Goal: Transaction & Acquisition: Purchase product/service

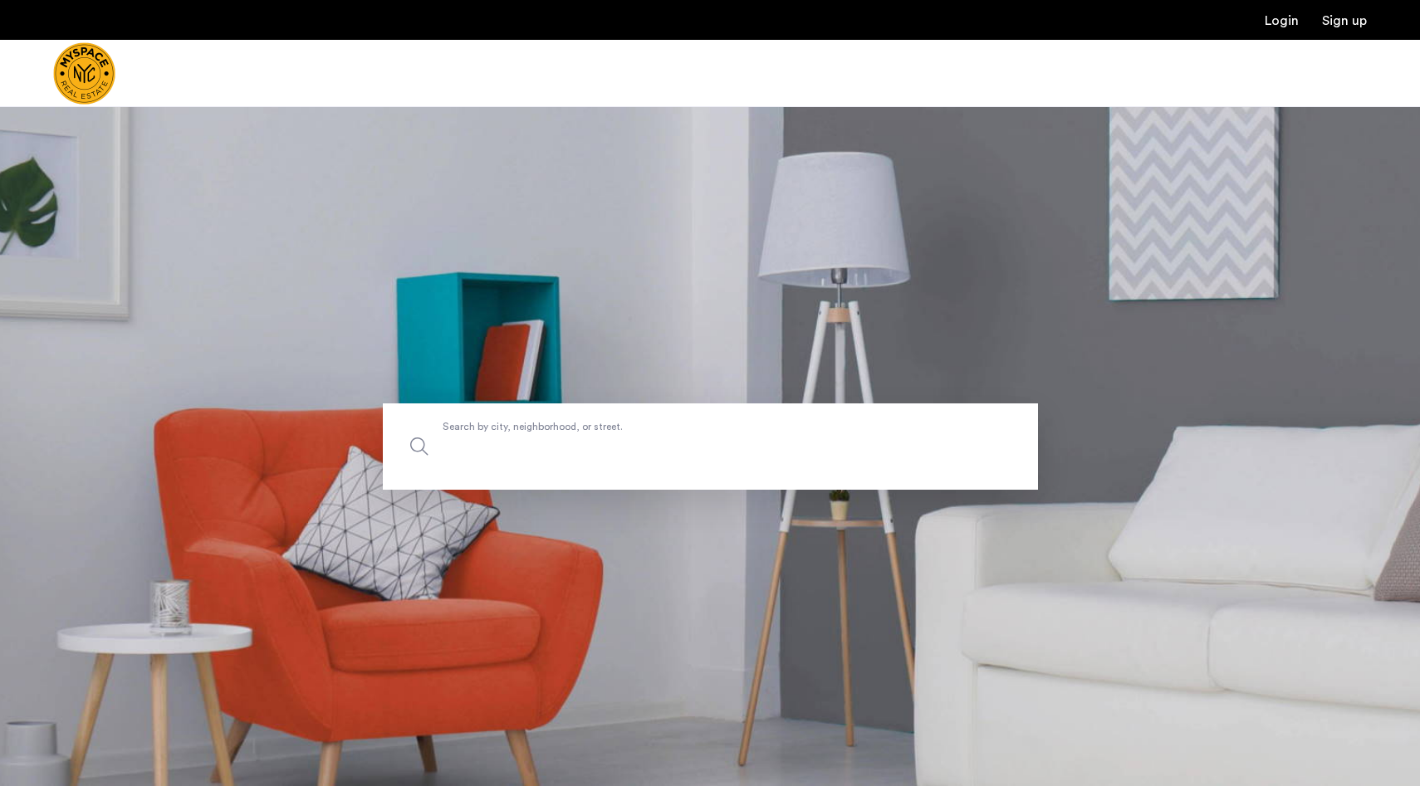
click at [572, 461] on input "Search by city, neighborhood, or street." at bounding box center [710, 447] width 655 height 86
type input "*"
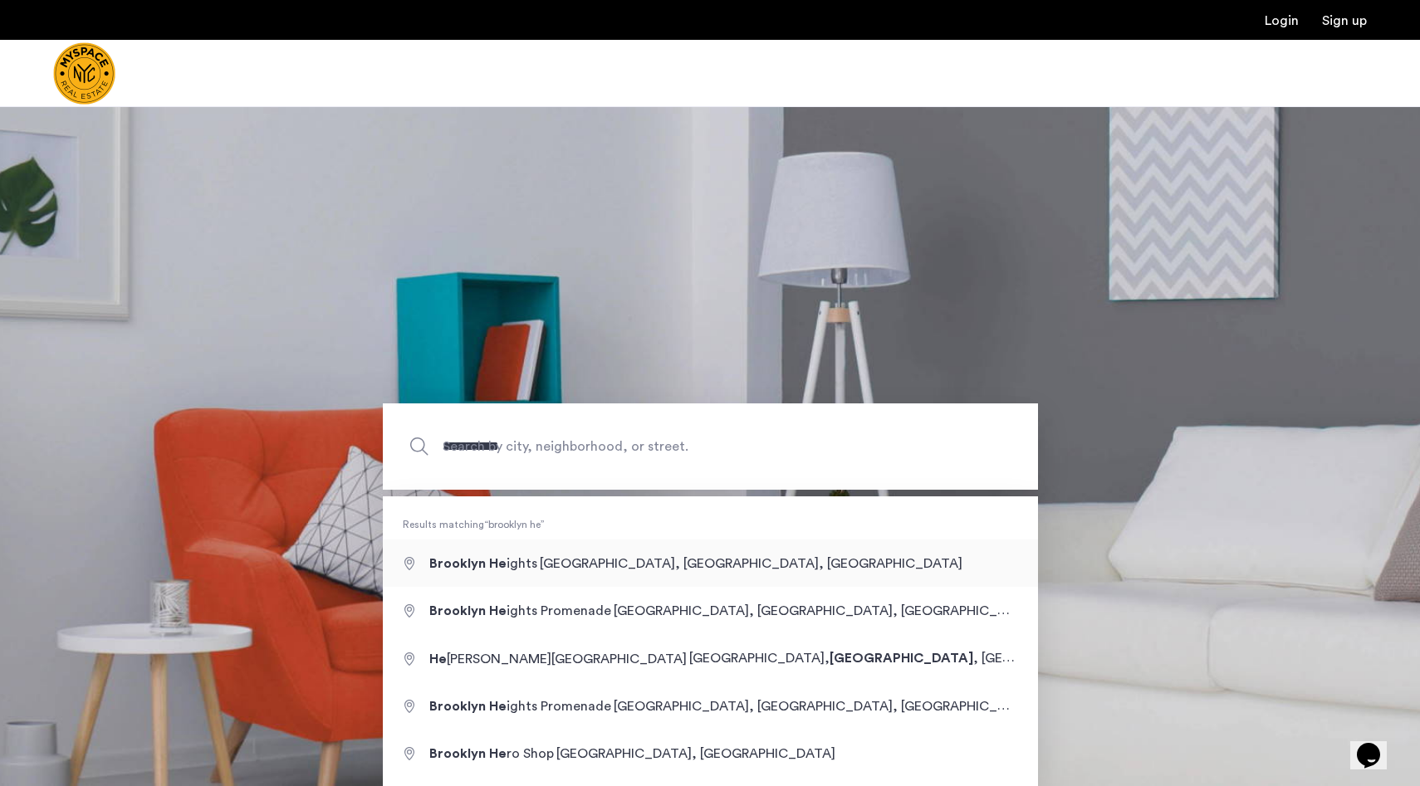
type input "**********"
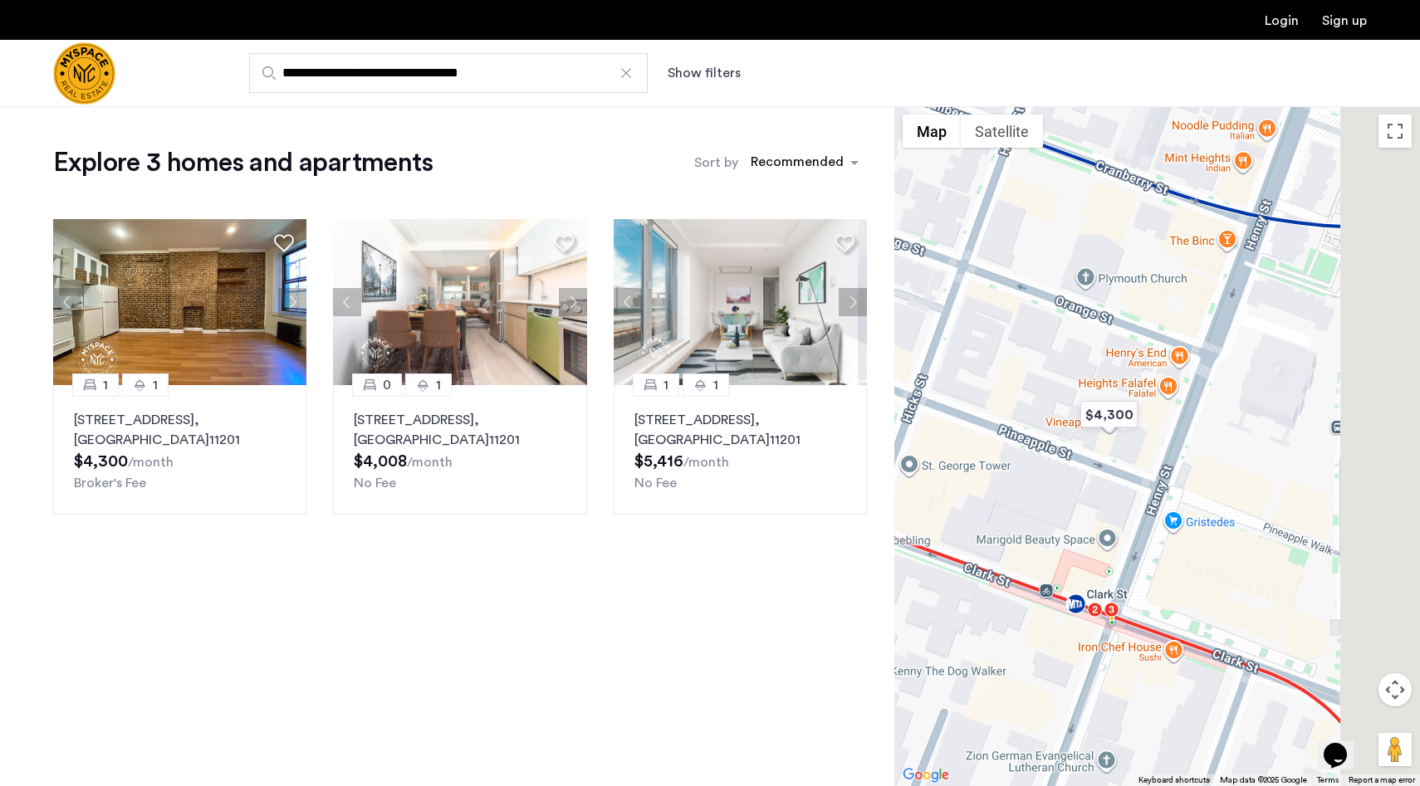
drag, startPoint x: 1196, startPoint y: 445, endPoint x: 966, endPoint y: 330, distance: 257.3
click at [966, 330] on div at bounding box center [1157, 446] width 526 height 680
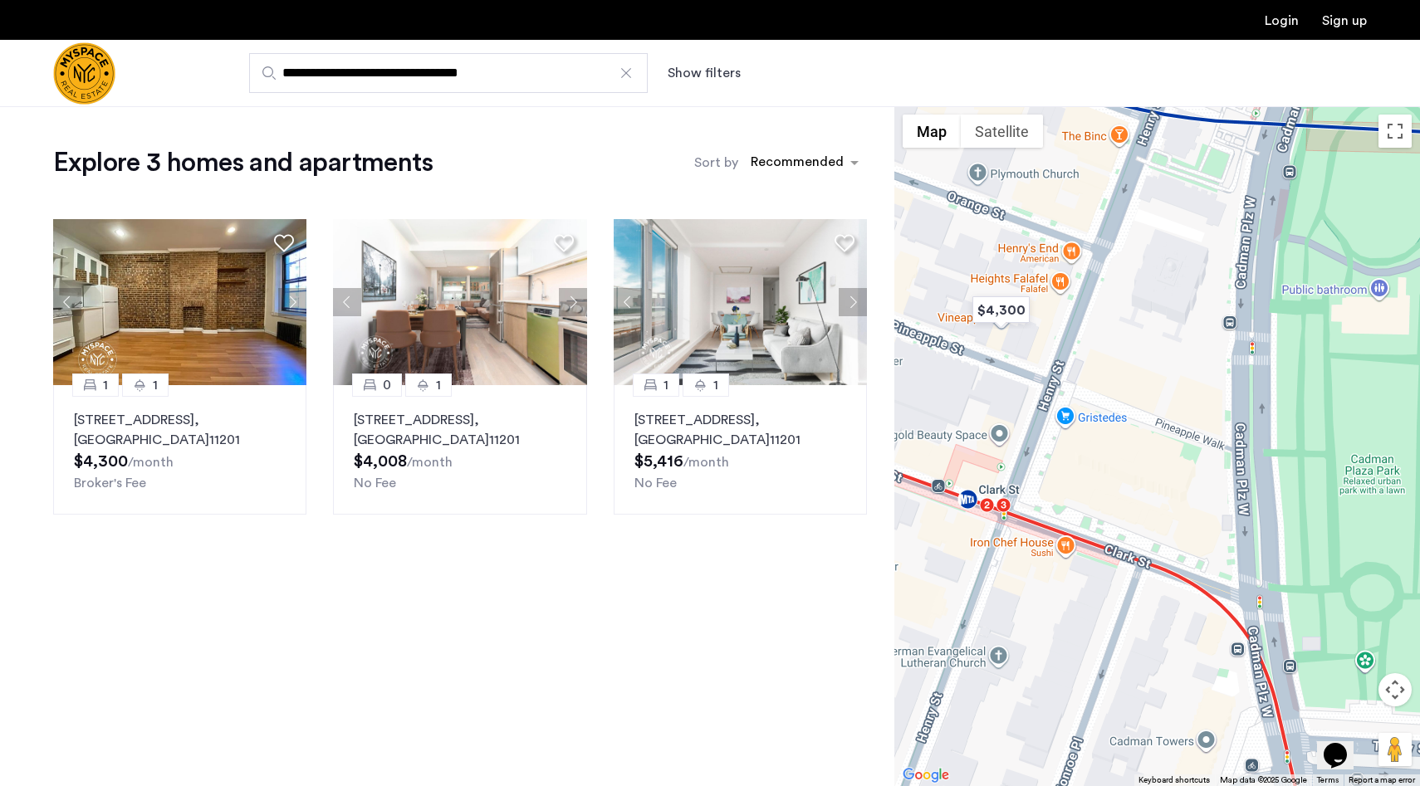
drag, startPoint x: 951, startPoint y: 372, endPoint x: 1011, endPoint y: 407, distance: 69.9
click at [1012, 407] on div at bounding box center [1157, 446] width 526 height 680
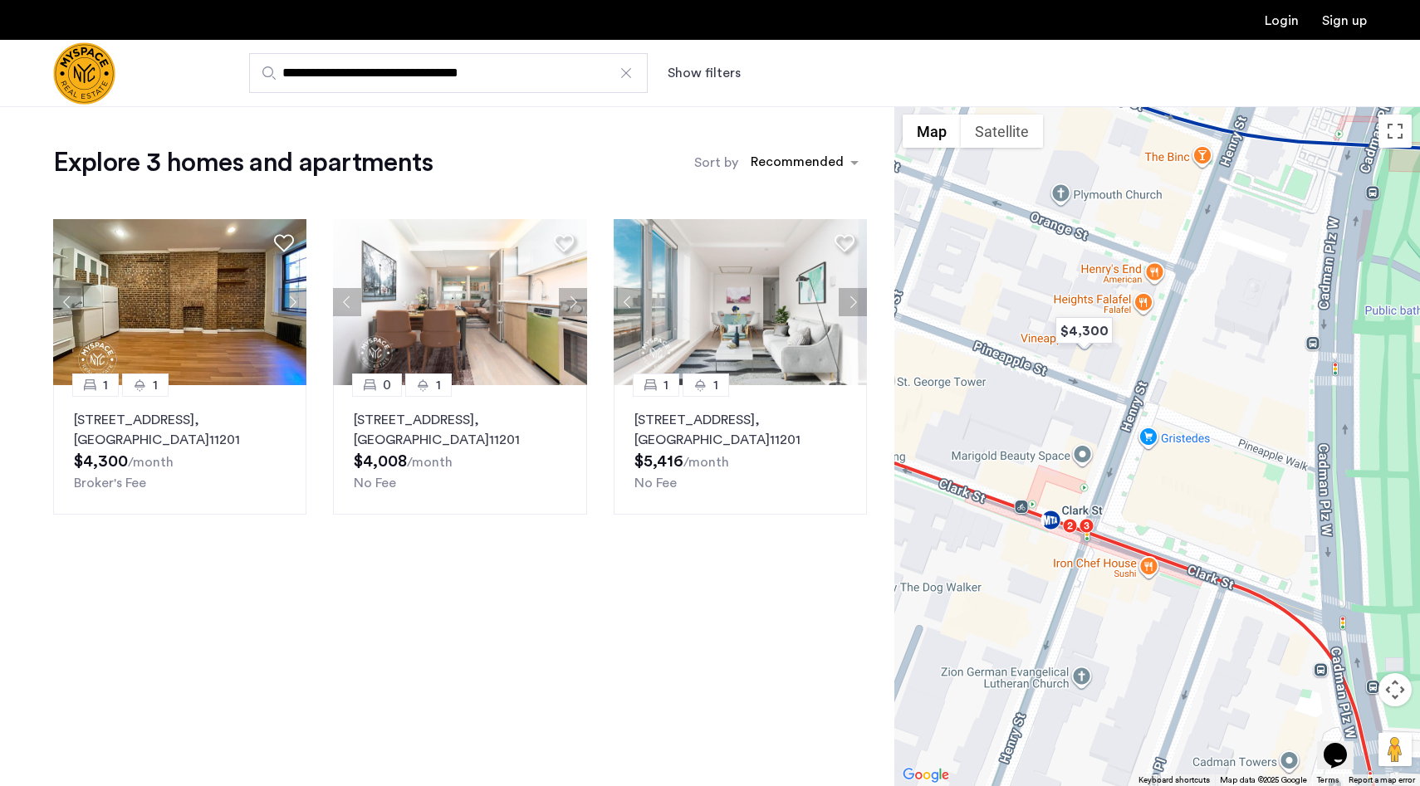
drag, startPoint x: 1011, startPoint y: 407, endPoint x: 1137, endPoint y: 451, distance: 132.9
click at [1137, 452] on div at bounding box center [1157, 446] width 526 height 680
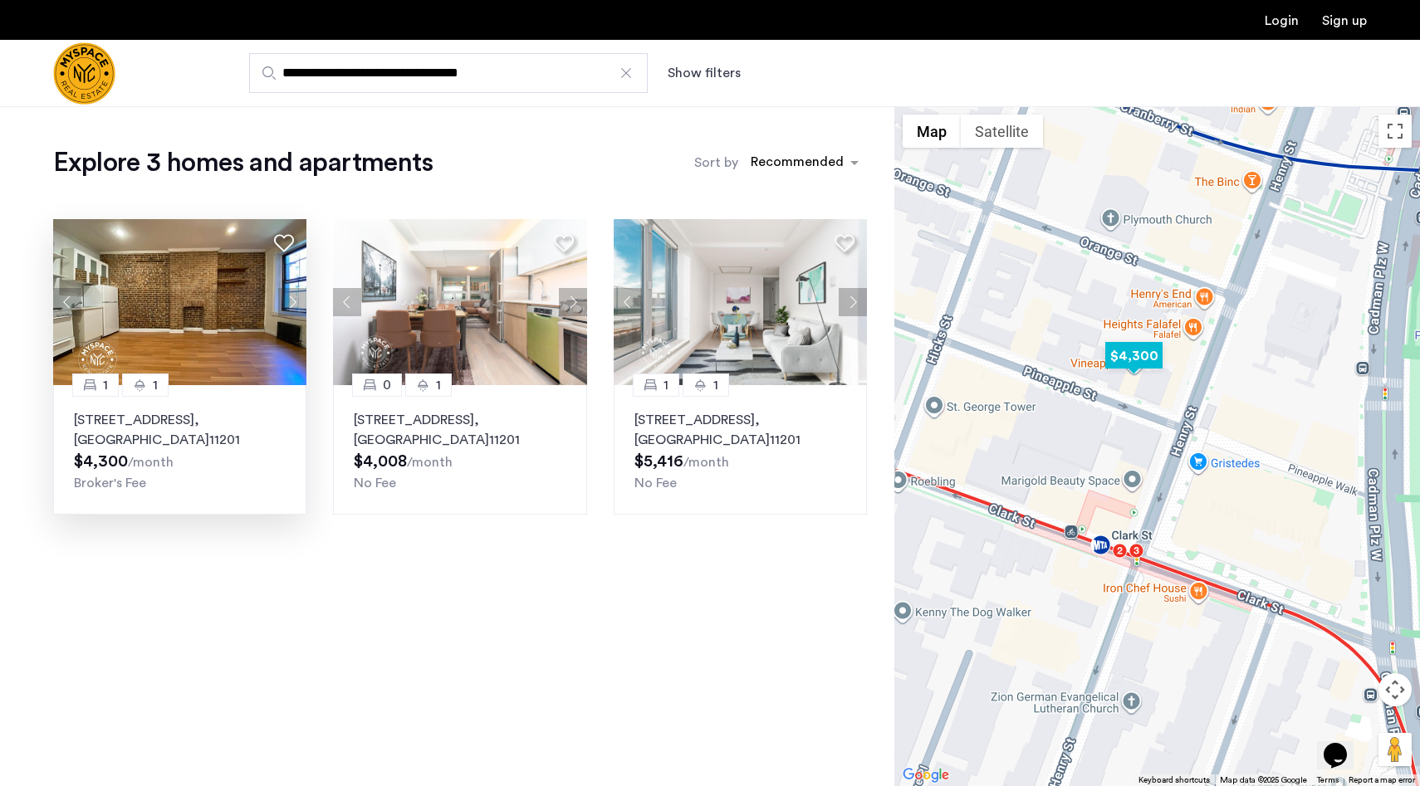
click at [240, 421] on p "71 Pineapple St, Unit A1, Brooklyn , NY 11201" at bounding box center [180, 430] width 212 height 40
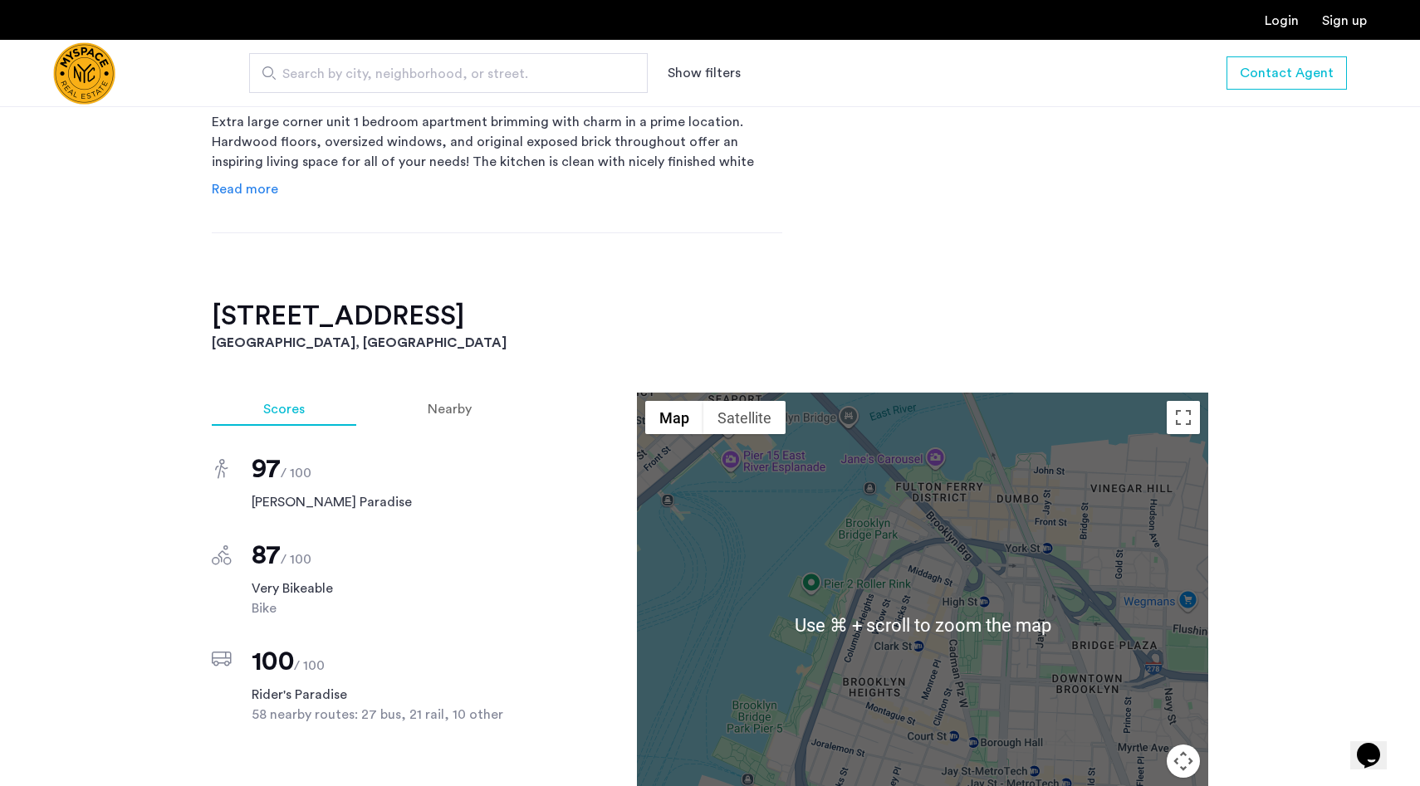
scroll to position [540, 0]
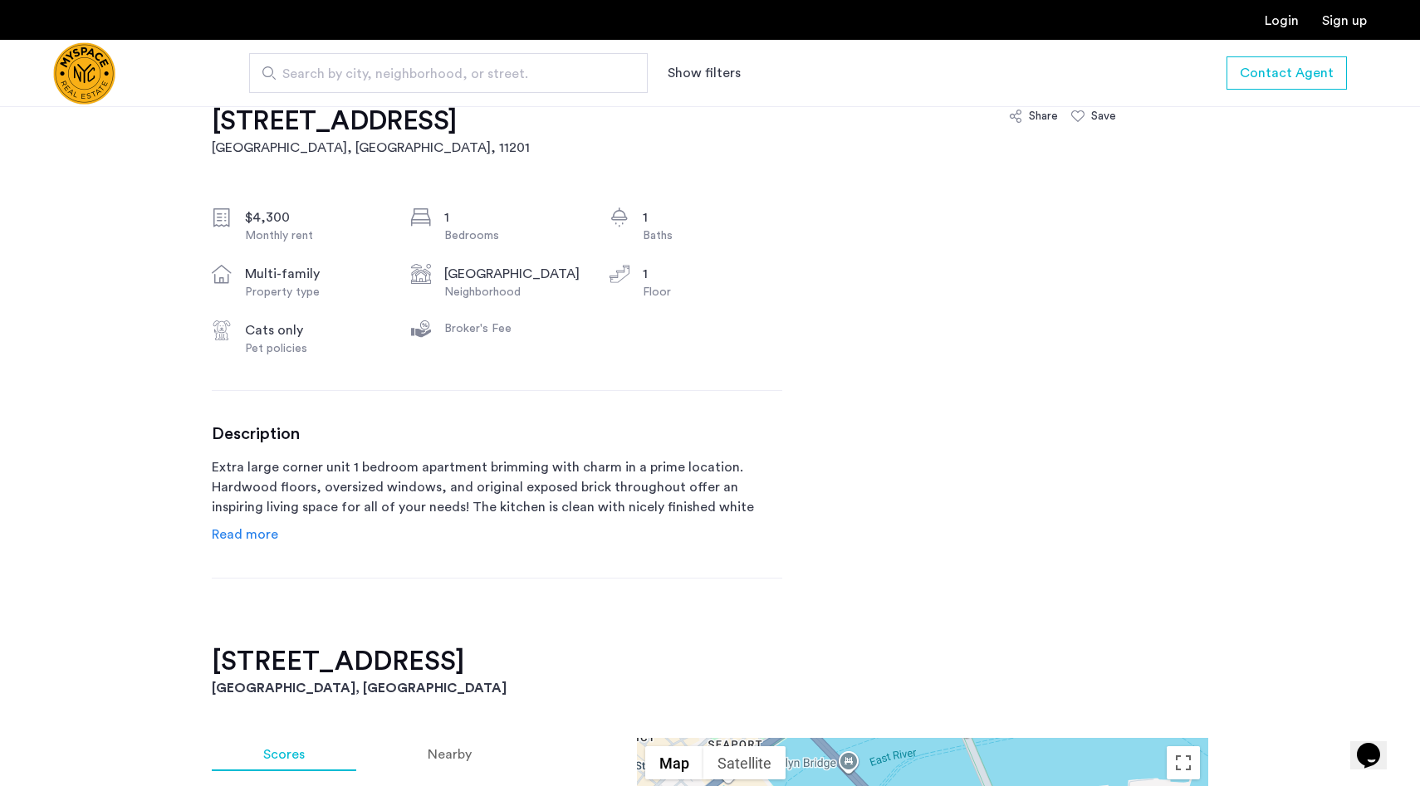
click at [455, 329] on div "Broker's Fee" at bounding box center [513, 329] width 139 height 17
drag, startPoint x: 455, startPoint y: 329, endPoint x: 552, endPoint y: 328, distance: 97.2
click at [552, 329] on div "Broker's Fee" at bounding box center [513, 329] width 139 height 17
click at [552, 328] on div "Broker's Fee" at bounding box center [513, 329] width 139 height 17
click at [247, 531] on span "Read more" at bounding box center [245, 534] width 66 height 13
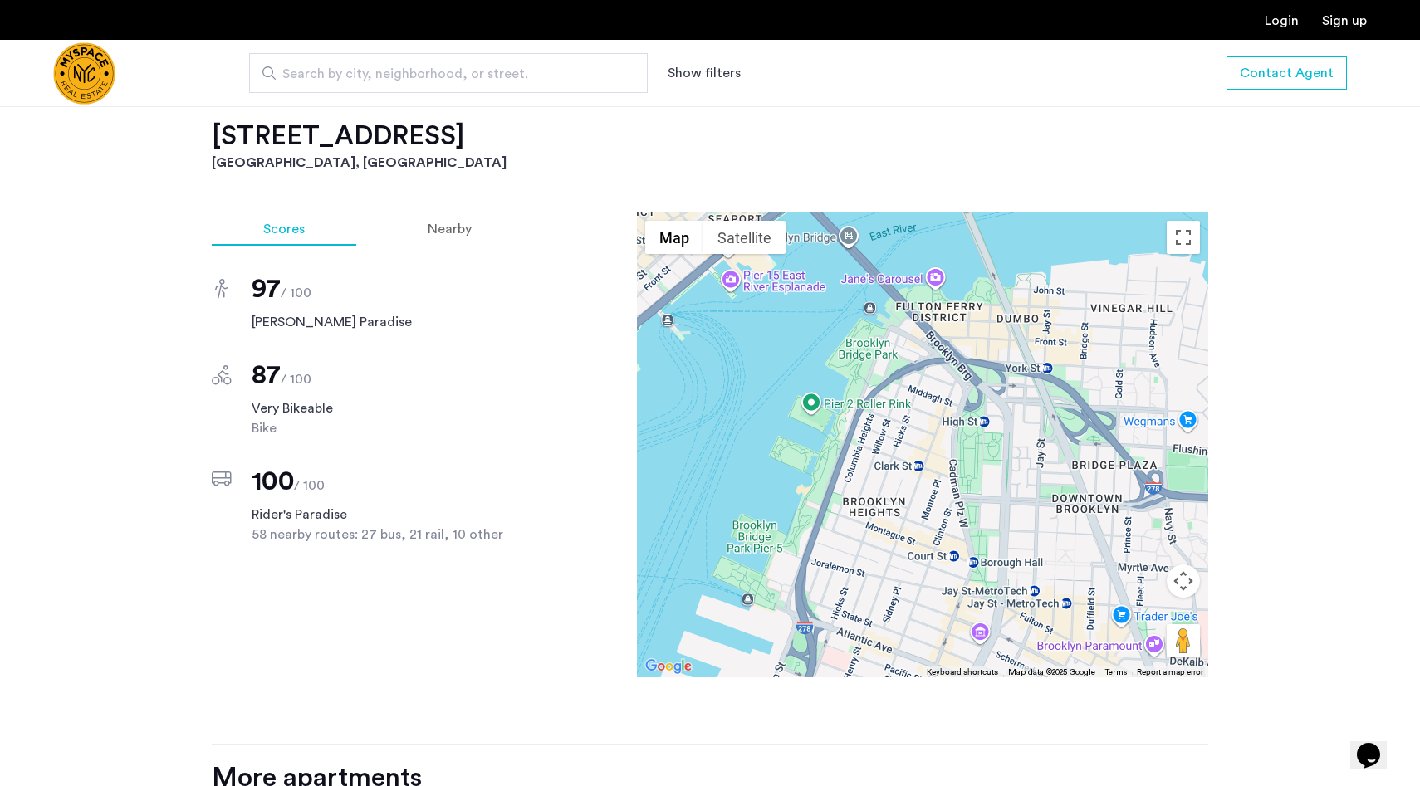
scroll to position [1356, 0]
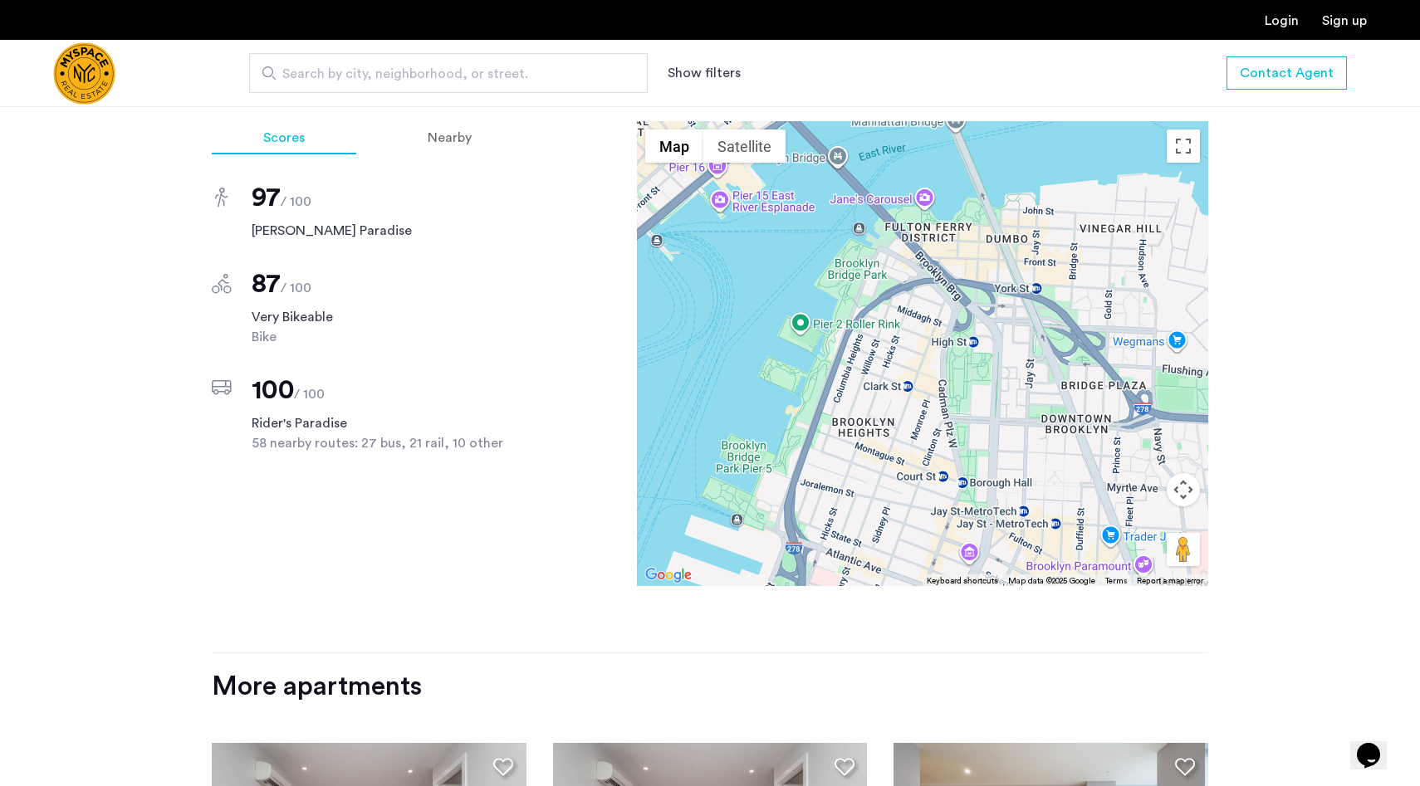
drag, startPoint x: 876, startPoint y: 482, endPoint x: 860, endPoint y: 497, distance: 21.7
click at [860, 497] on div at bounding box center [922, 353] width 571 height 465
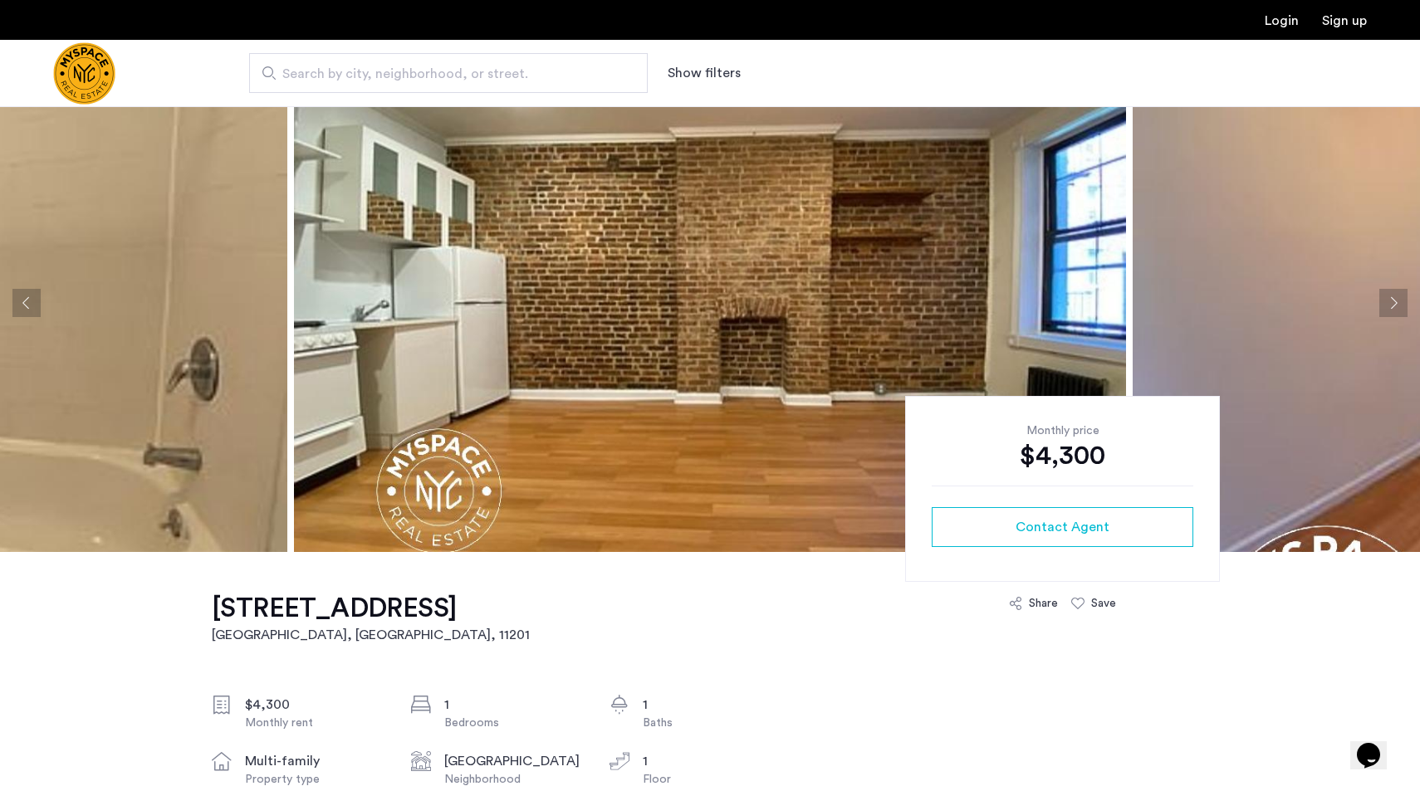
scroll to position [62, 0]
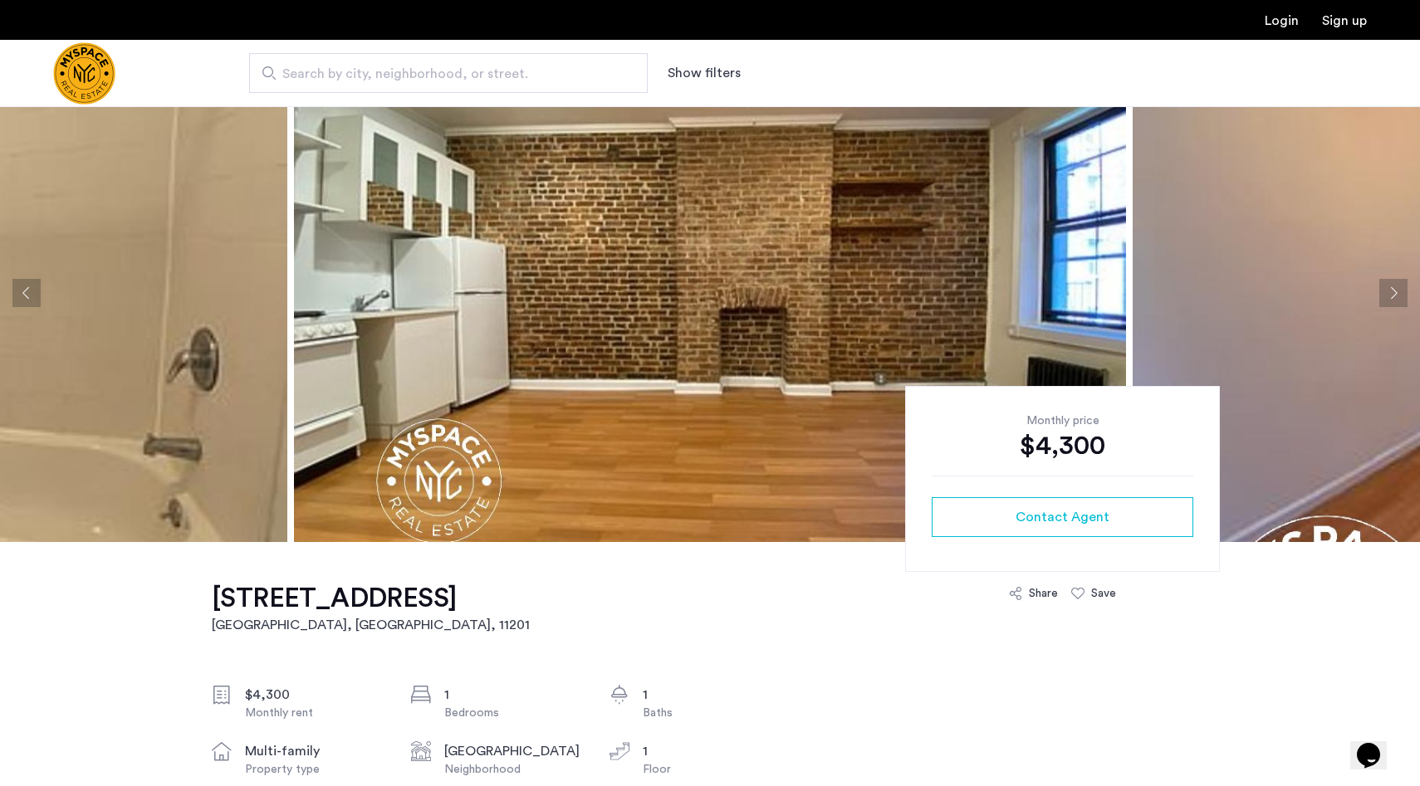
click at [1407, 301] on button "Next apartment" at bounding box center [1393, 293] width 28 height 28
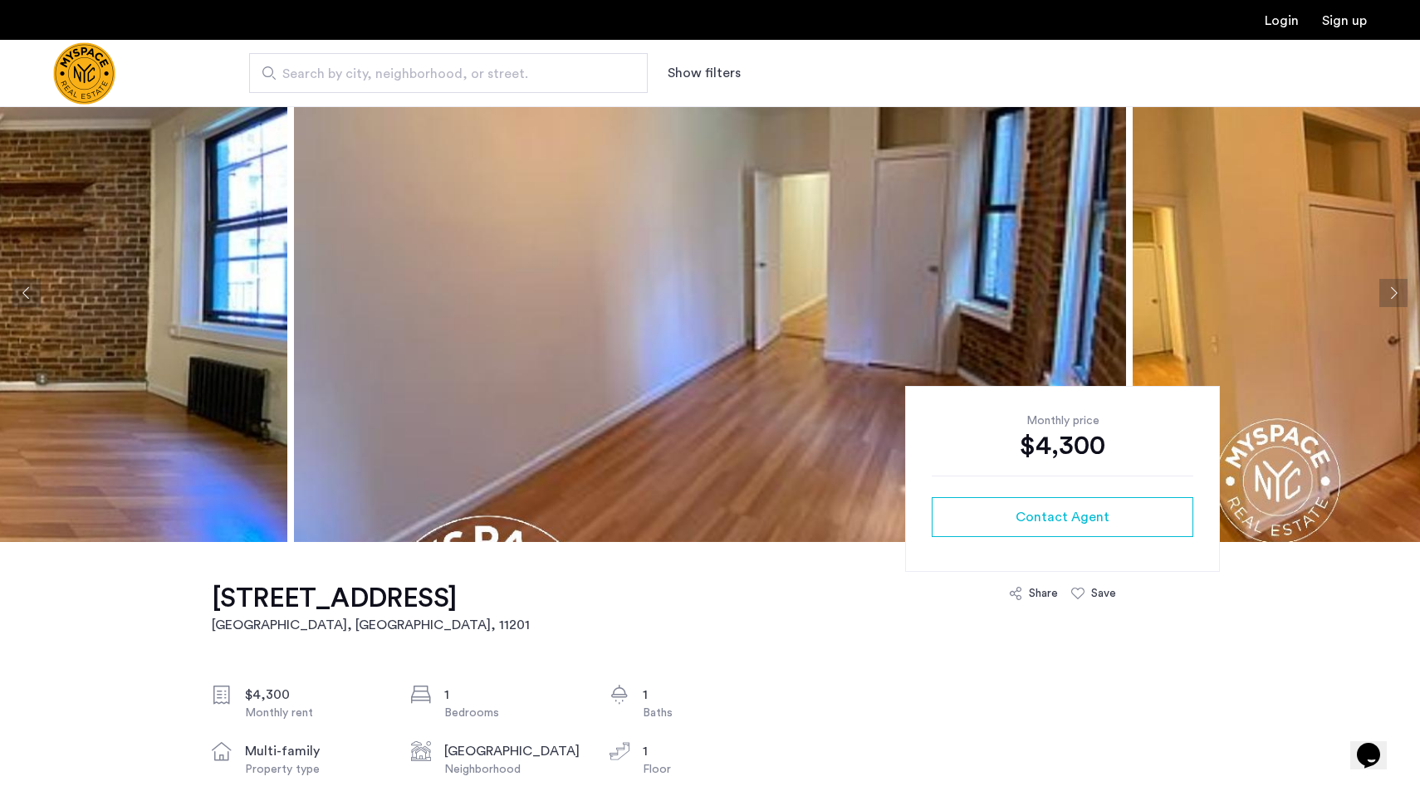
click at [1407, 301] on button "Next apartment" at bounding box center [1393, 293] width 28 height 28
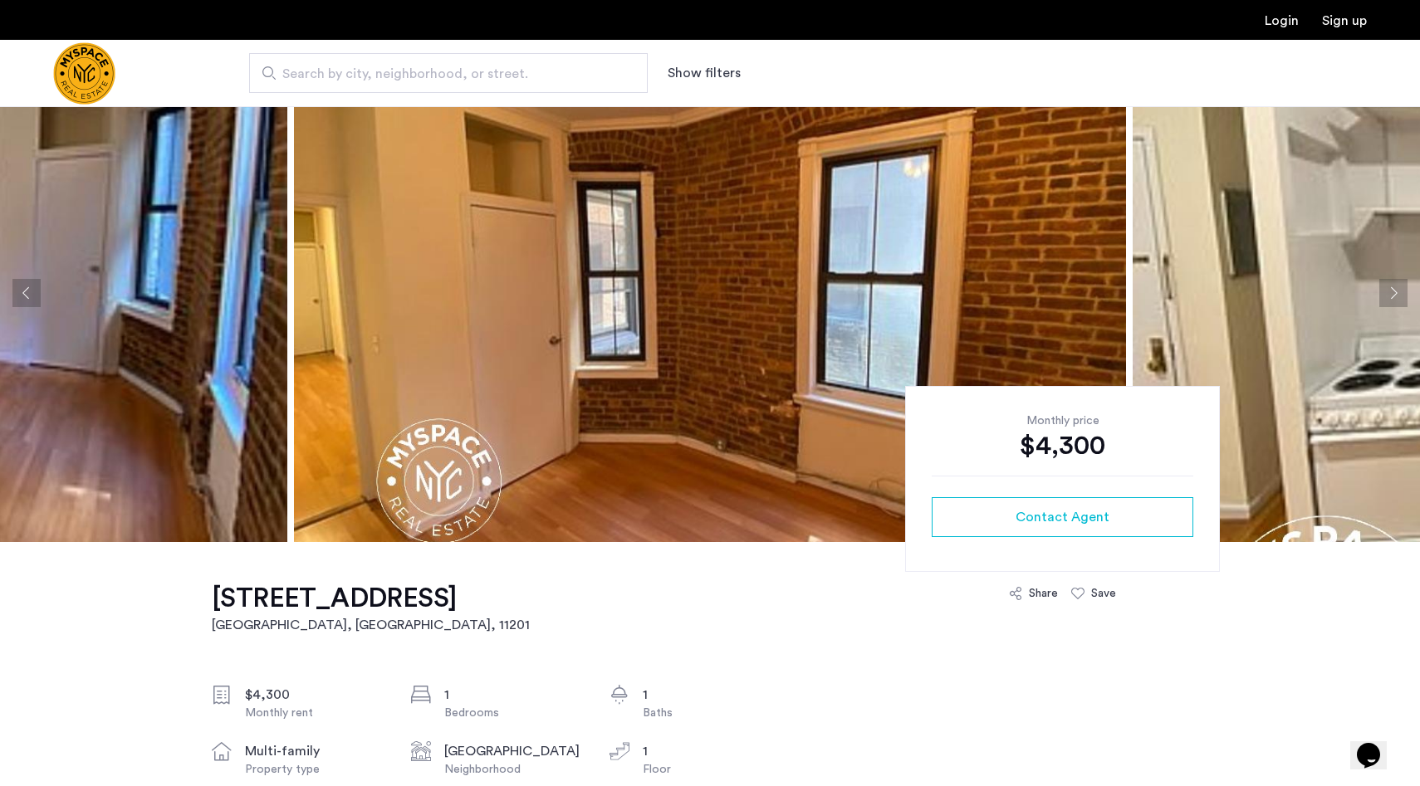
click at [1407, 301] on button "Next apartment" at bounding box center [1393, 293] width 28 height 28
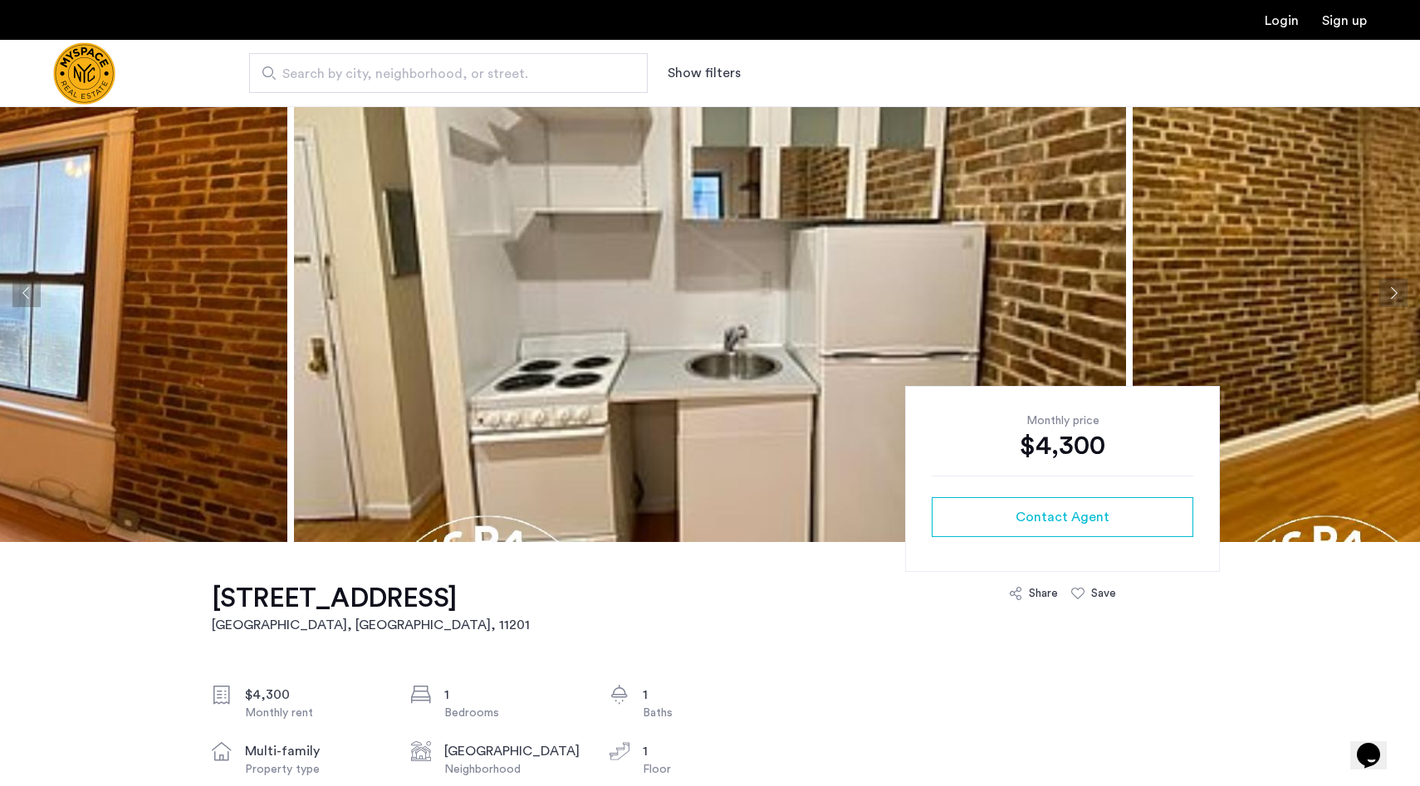
click at [1407, 301] on button "Next apartment" at bounding box center [1393, 293] width 28 height 28
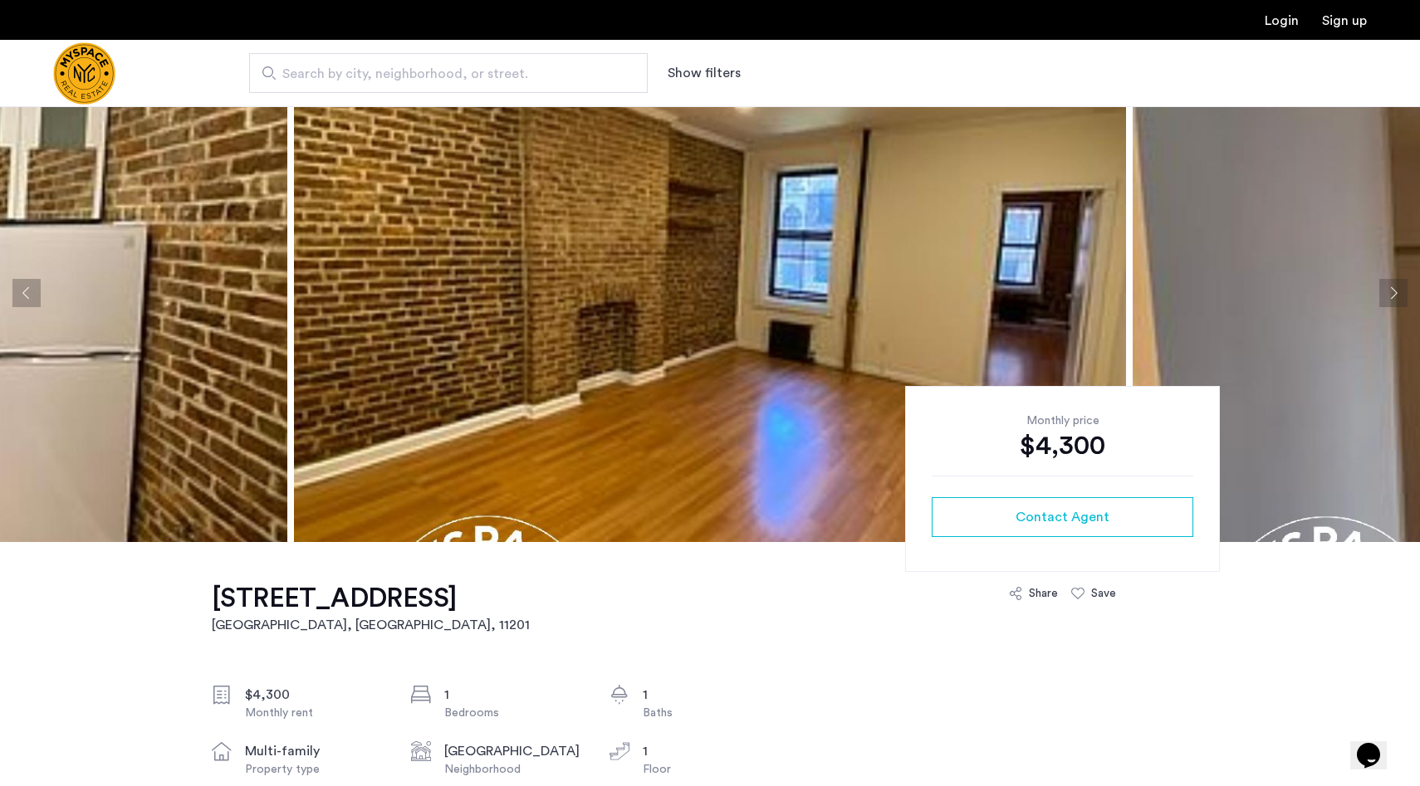
click at [1407, 301] on button "Next apartment" at bounding box center [1393, 293] width 28 height 28
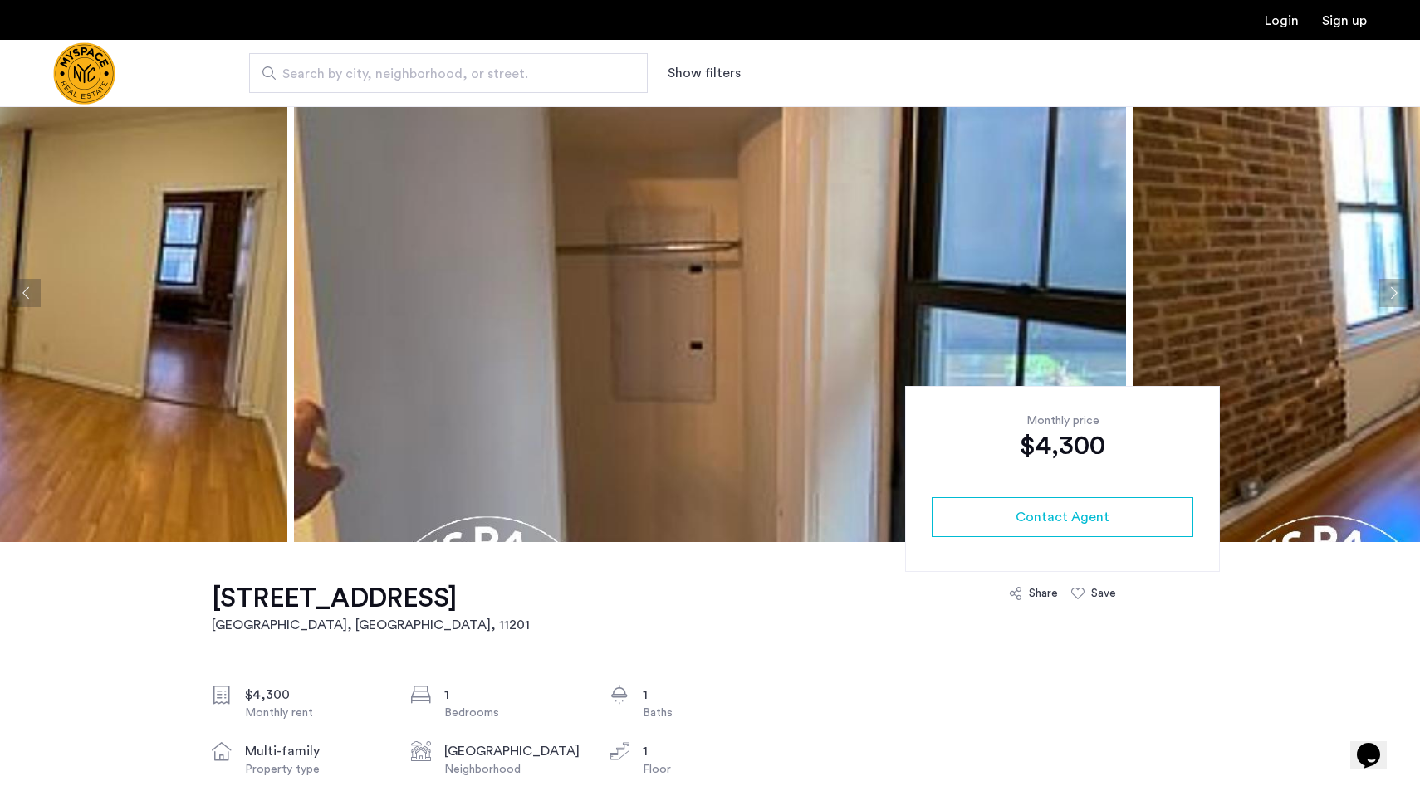
click at [1407, 301] on button "Next apartment" at bounding box center [1393, 293] width 28 height 28
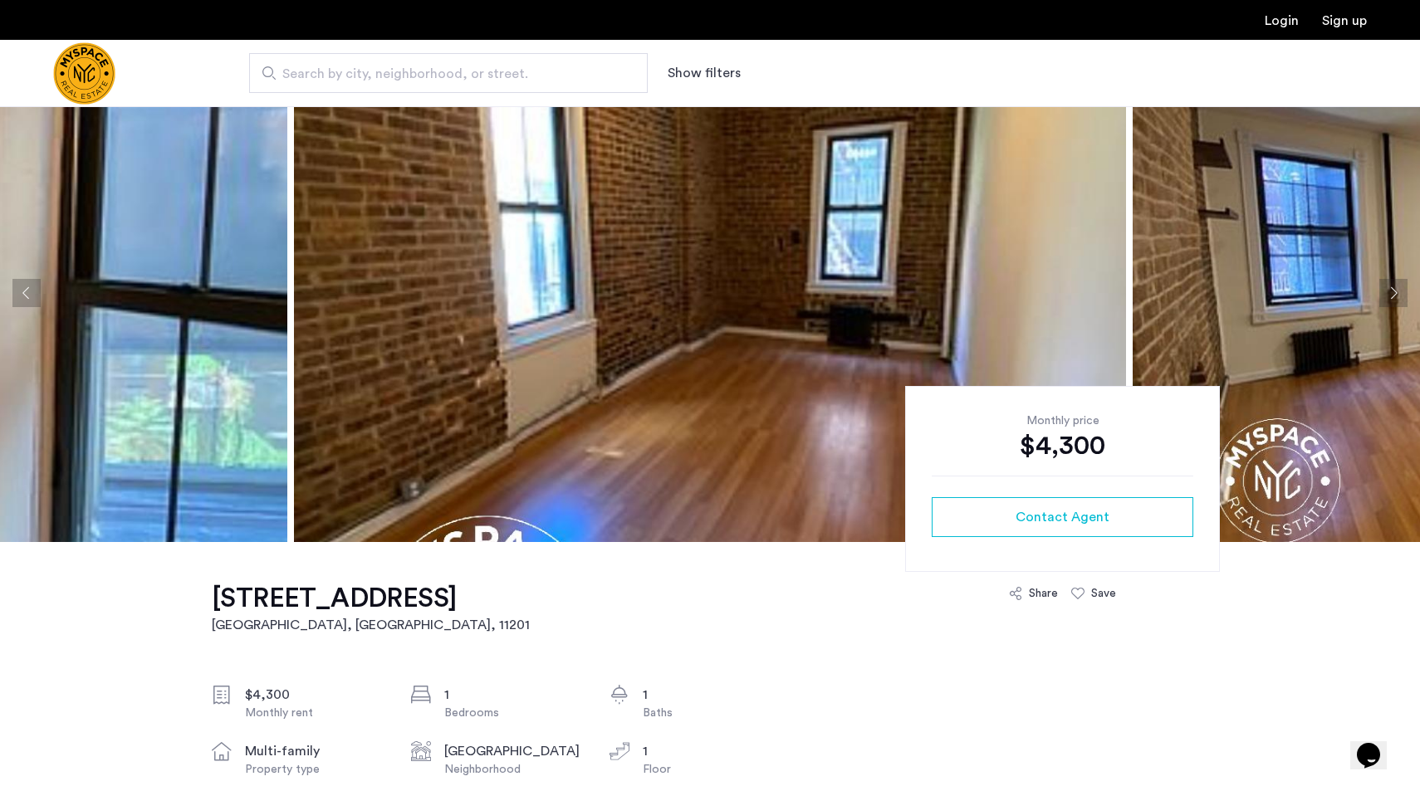
click at [1407, 301] on button "Next apartment" at bounding box center [1393, 293] width 28 height 28
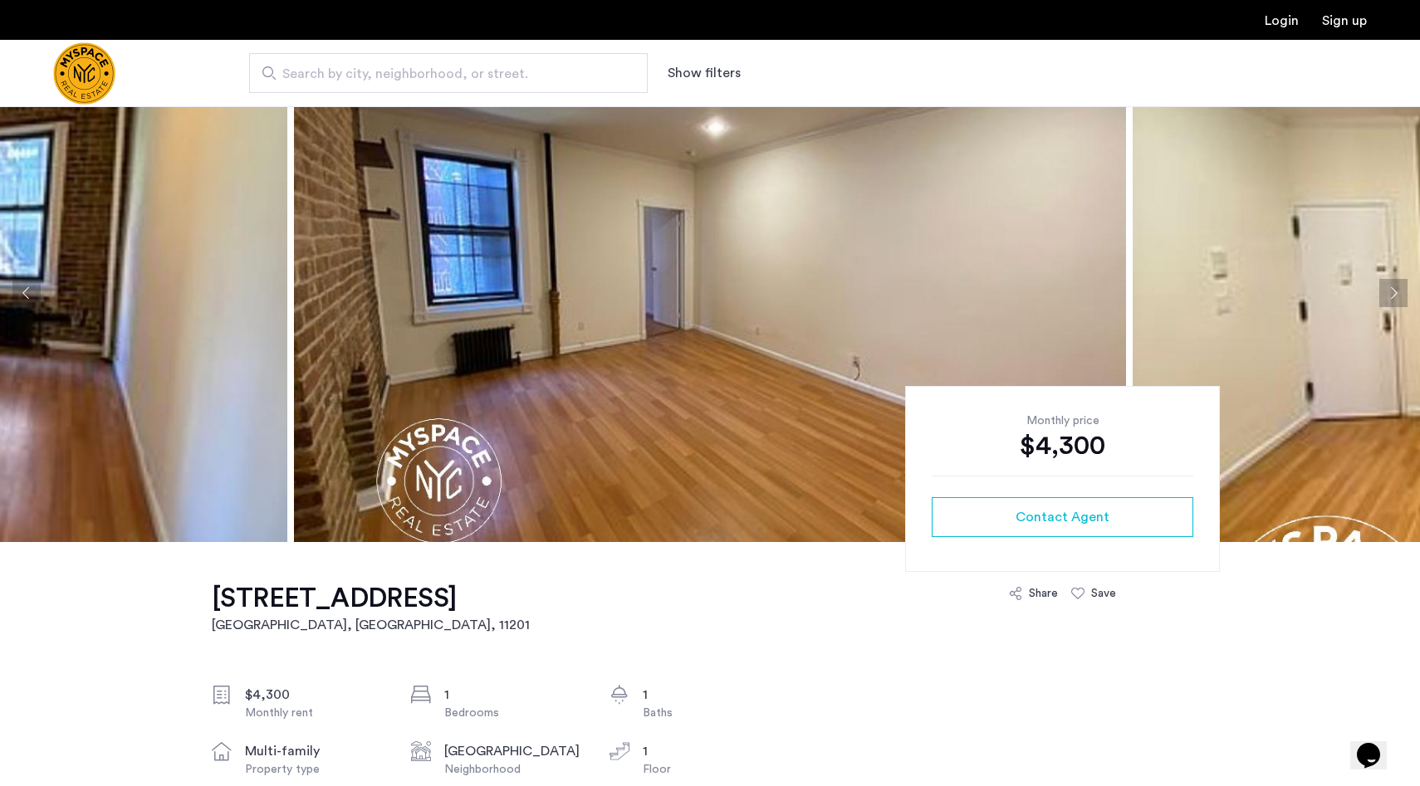
click at [1407, 301] on button "Next apartment" at bounding box center [1393, 293] width 28 height 28
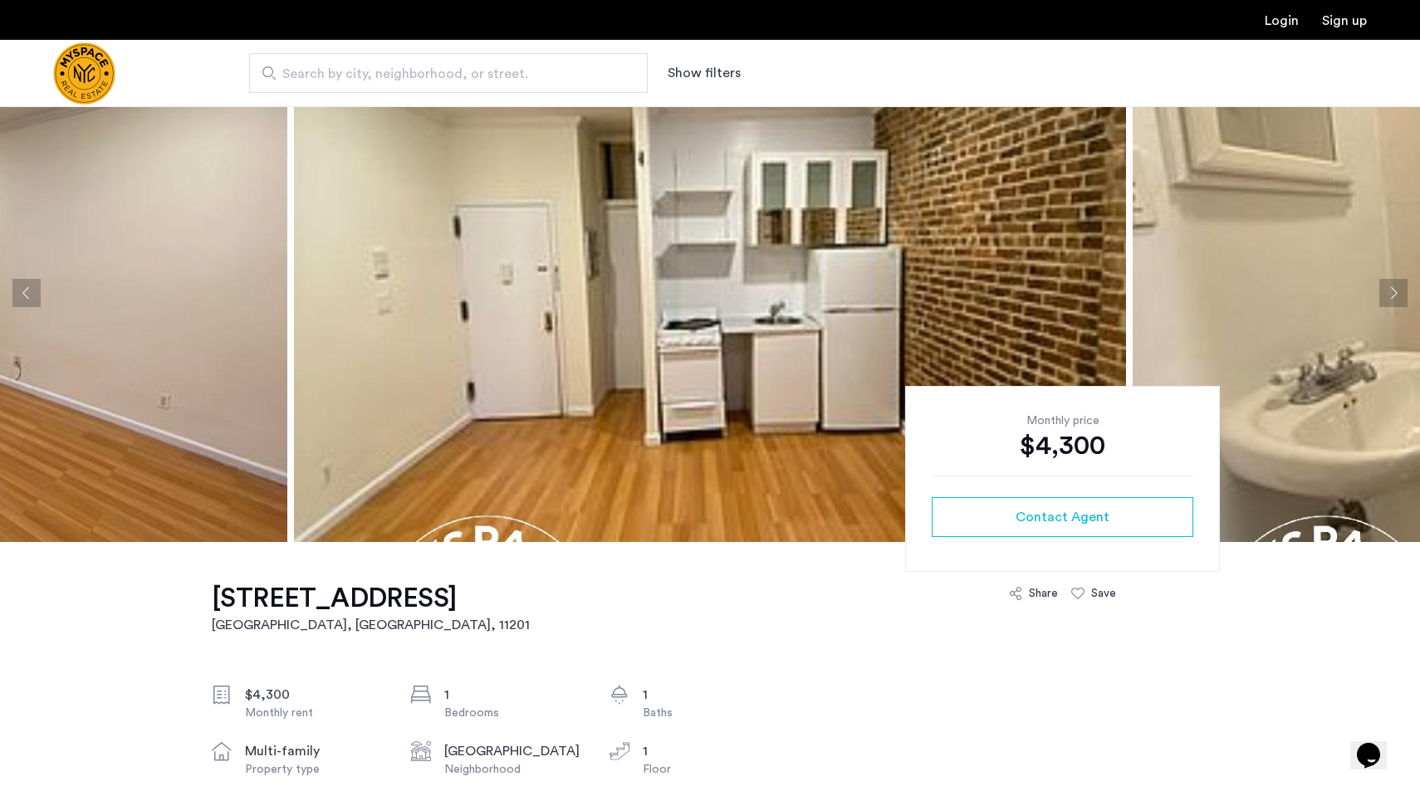
click at [1407, 301] on button "Next apartment" at bounding box center [1393, 293] width 28 height 28
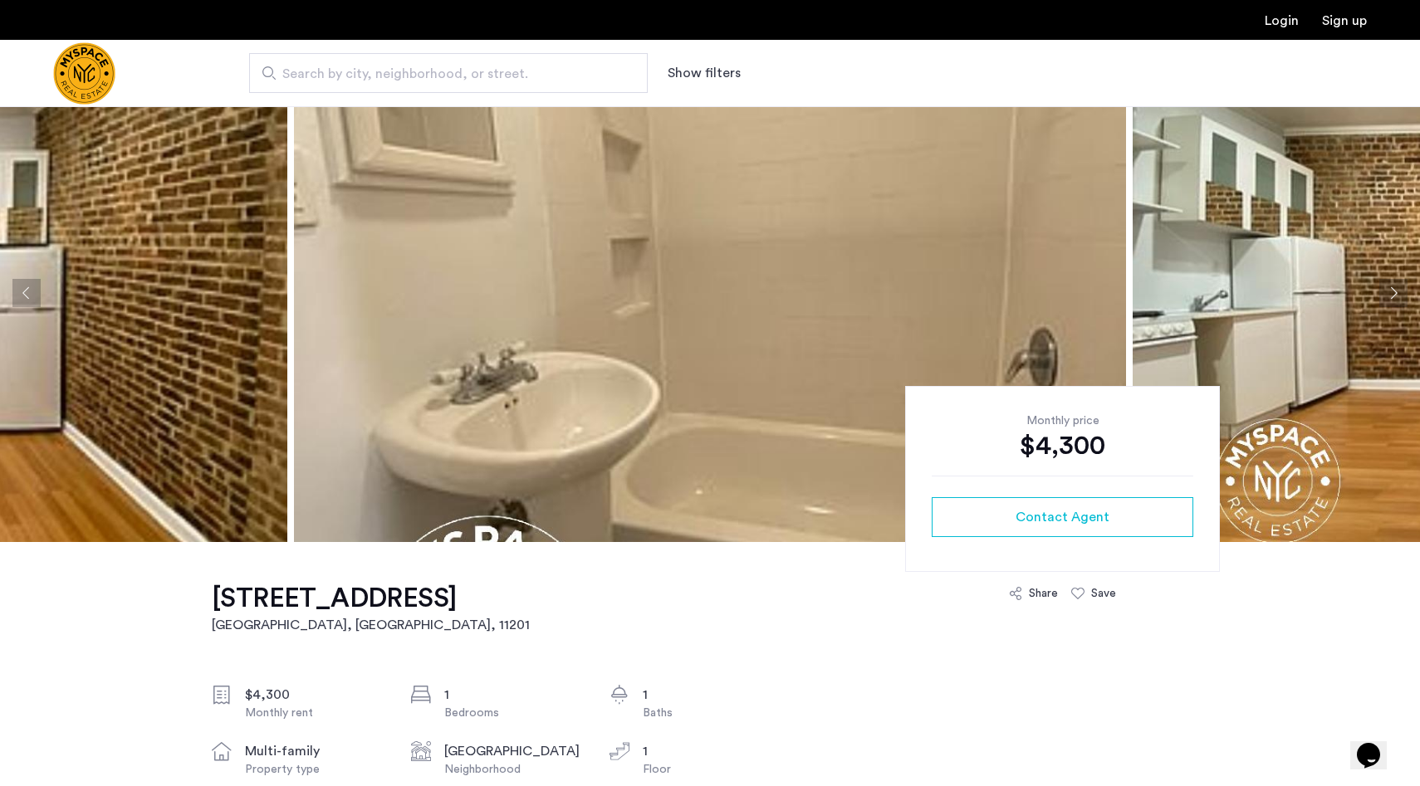
click at [1407, 301] on button "Next apartment" at bounding box center [1393, 293] width 28 height 28
